Goal: Navigation & Orientation: Find specific page/section

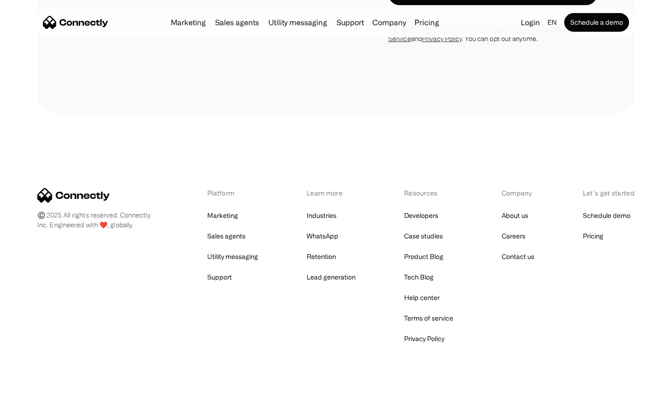
scroll to position [3660, 0]
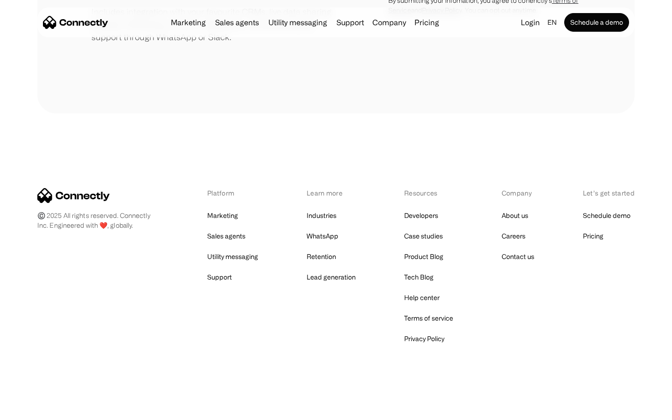
scroll to position [433, 0]
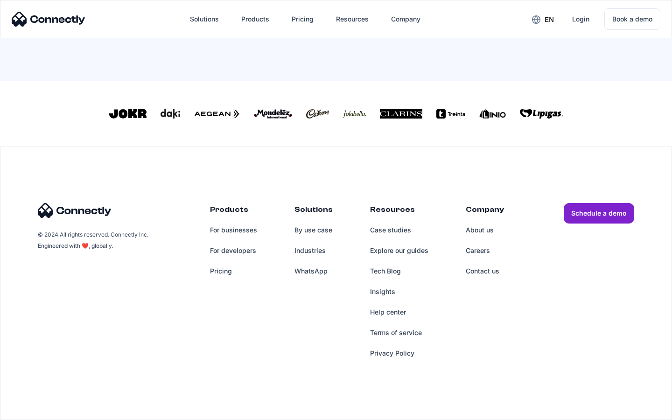
scroll to position [195, 0]
